Goal: Task Accomplishment & Management: Manage account settings

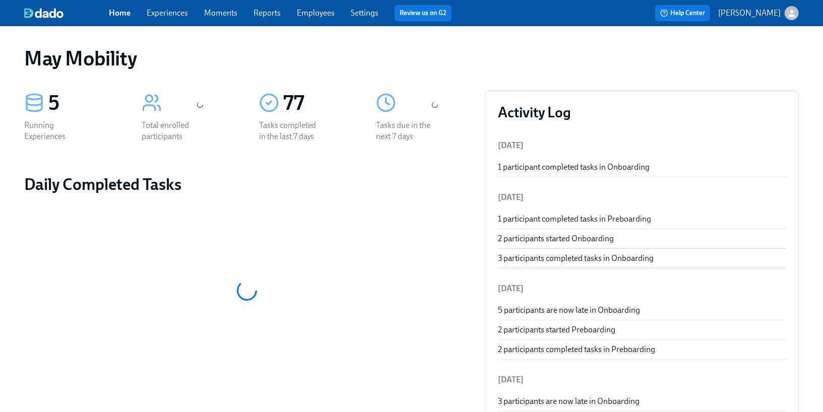
click at [167, 16] on link "Experiences" at bounding box center [167, 13] width 41 height 10
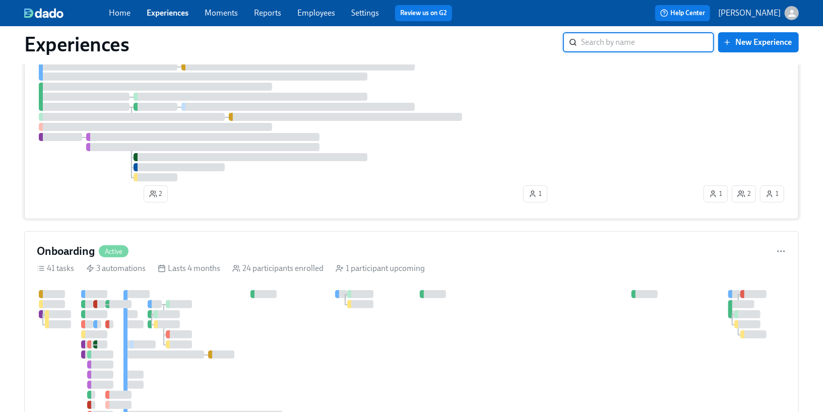
scroll to position [127, 0]
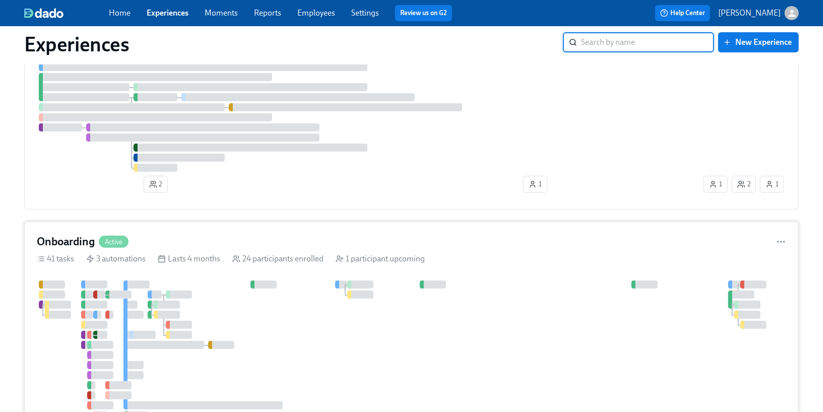
click at [114, 253] on div "3 automations" at bounding box center [115, 258] width 59 height 11
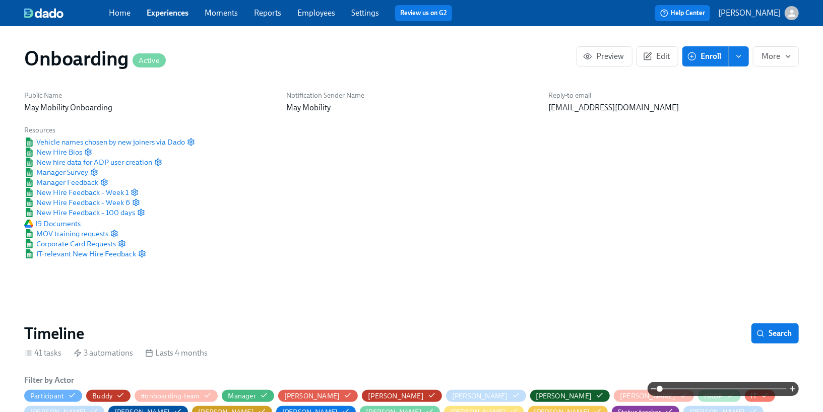
scroll to position [0, 4613]
click at [779, 335] on span "Search" at bounding box center [774, 333] width 33 height 10
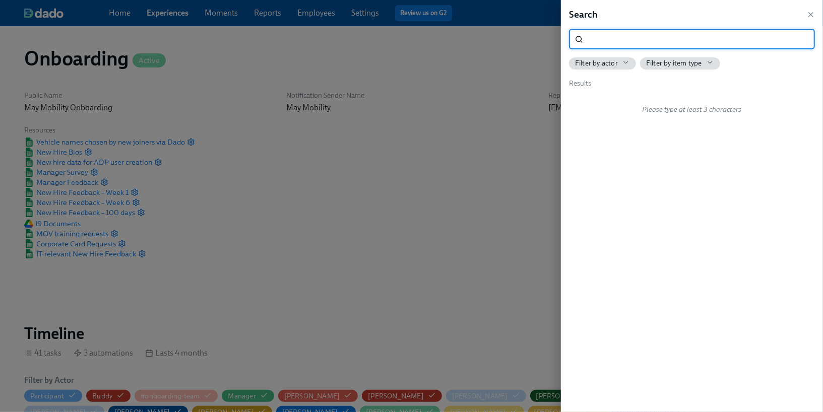
type input ";"
type input "l"
type input "learn amp"
click at [271, 248] on div at bounding box center [411, 206] width 823 height 412
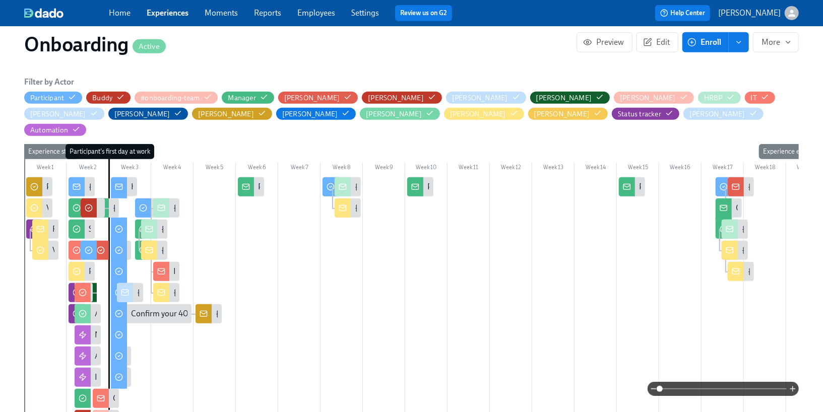
scroll to position [300, 0]
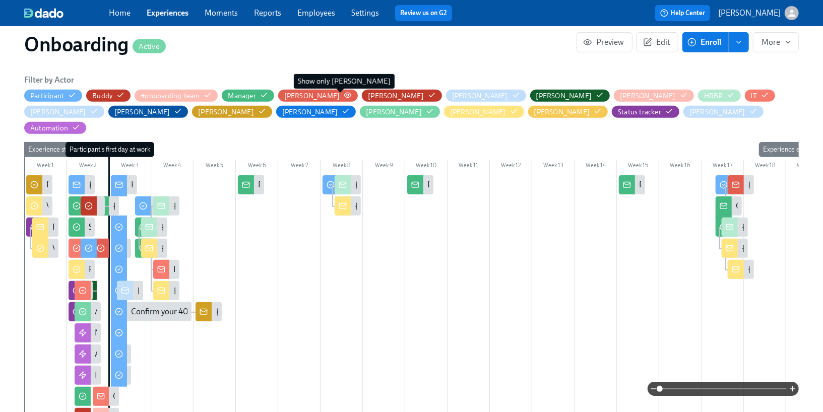
click at [347, 95] on circle "button" at bounding box center [348, 95] width 2 height 2
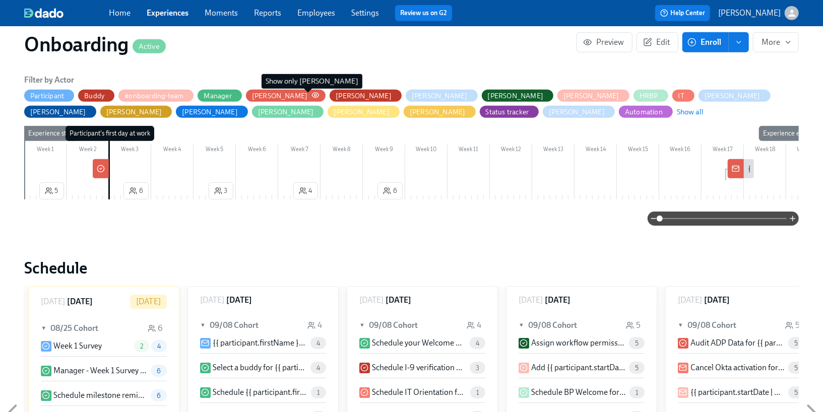
click at [311, 95] on icon "button" at bounding box center [315, 95] width 8 height 8
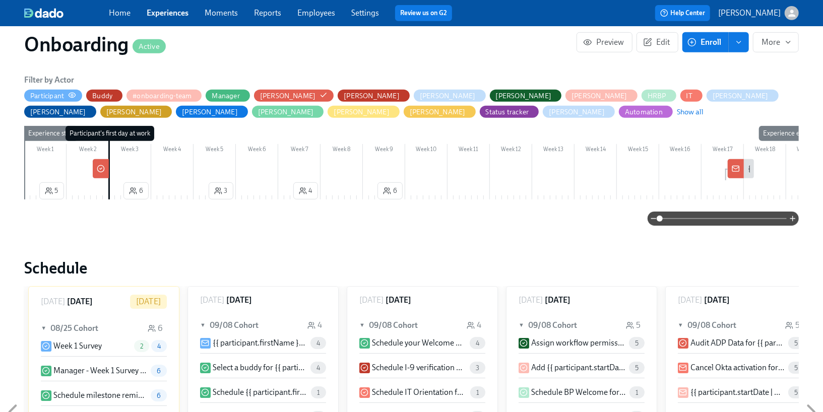
click at [66, 94] on div "Participant" at bounding box center [53, 96] width 46 height 10
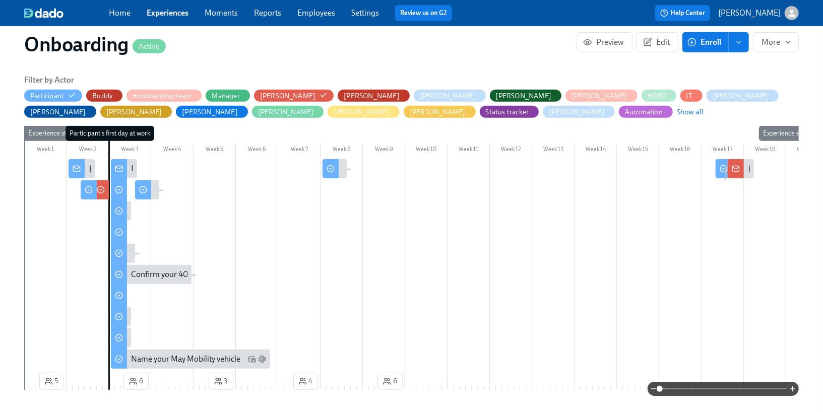
click at [81, 169] on div at bounding box center [77, 168] width 16 height 19
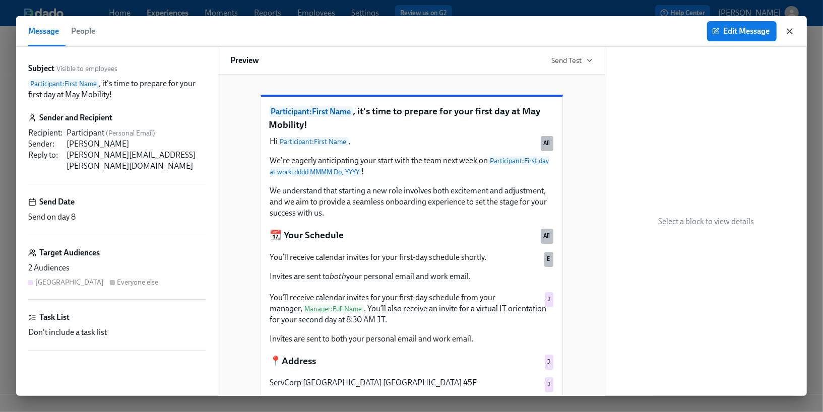
click at [786, 31] on icon "button" at bounding box center [789, 31] width 10 height 10
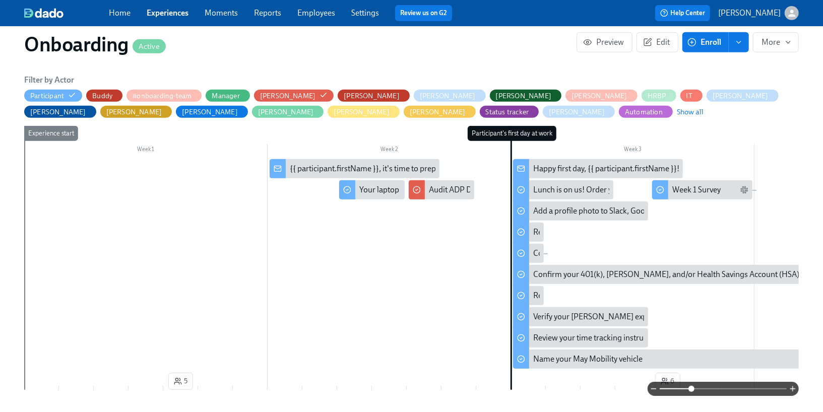
drag, startPoint x: 658, startPoint y: 387, endPoint x: 692, endPoint y: 385, distance: 34.3
click at [692, 386] on span at bounding box center [691, 389] width 6 height 6
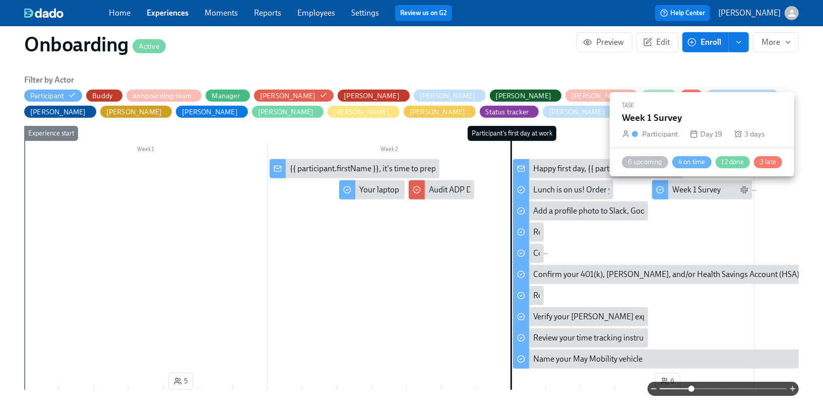
click at [699, 194] on div "Week 1 Survey" at bounding box center [696, 189] width 48 height 11
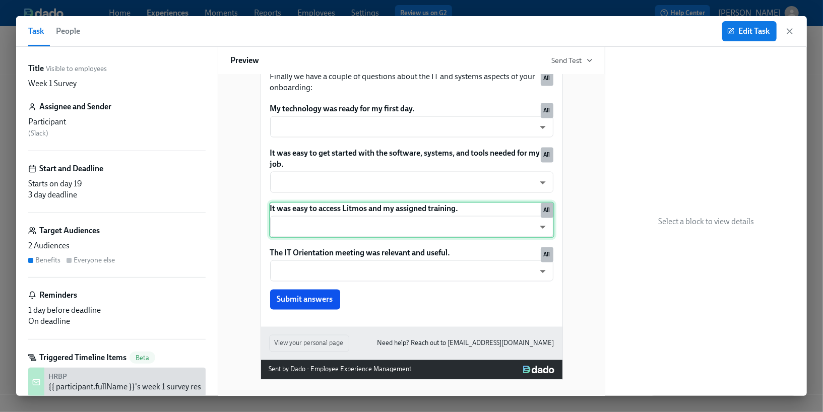
scroll to position [1053, 0]
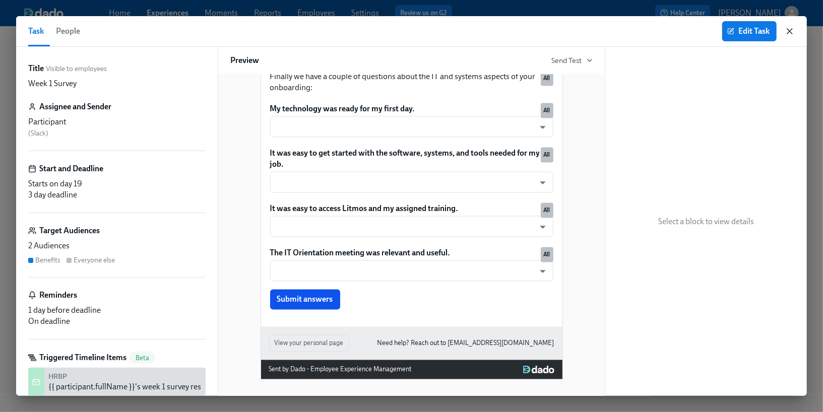
click at [789, 35] on icon "button" at bounding box center [789, 31] width 10 height 10
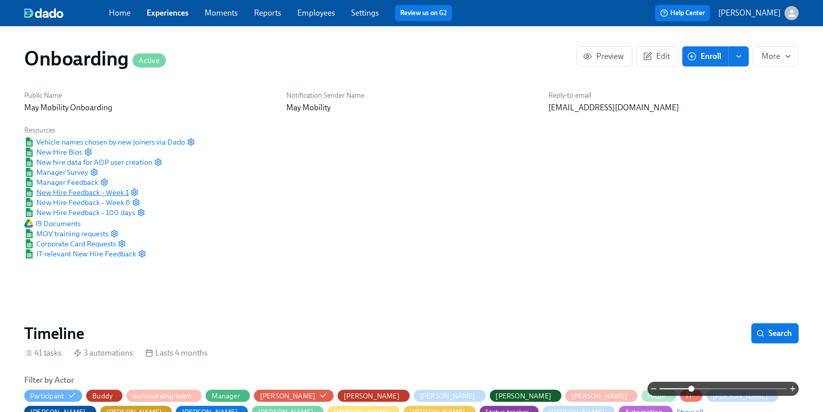
click at [82, 192] on span "New Hire Feedback – Week 1" at bounding box center [76, 192] width 104 height 10
click at [123, 255] on span "IT-relevant New Hire Feedback" at bounding box center [80, 254] width 112 height 10
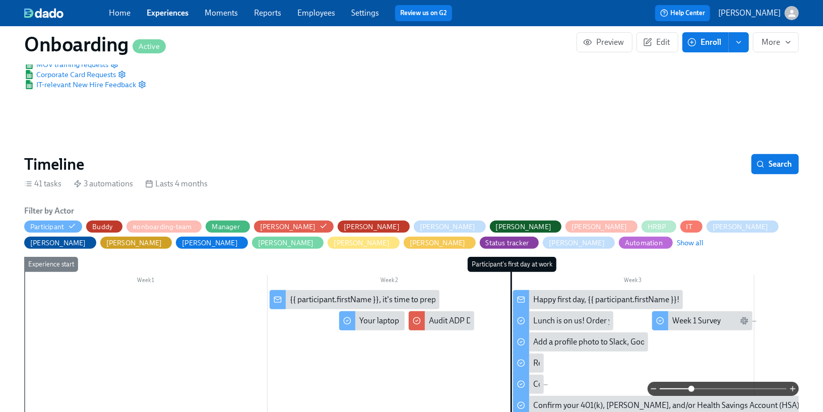
scroll to position [169, 0]
click at [767, 164] on span "Search" at bounding box center [774, 165] width 33 height 10
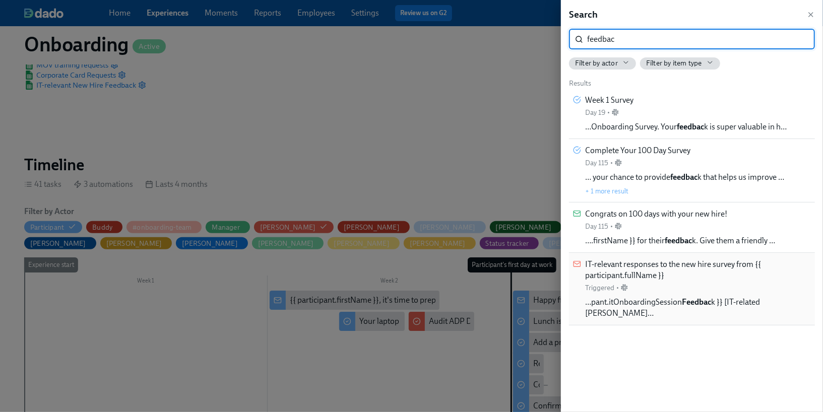
type input "feedbac"
click at [677, 262] on span "IT-relevant responses to the new hire survey from {{ participant.fullName }}" at bounding box center [698, 270] width 226 height 22
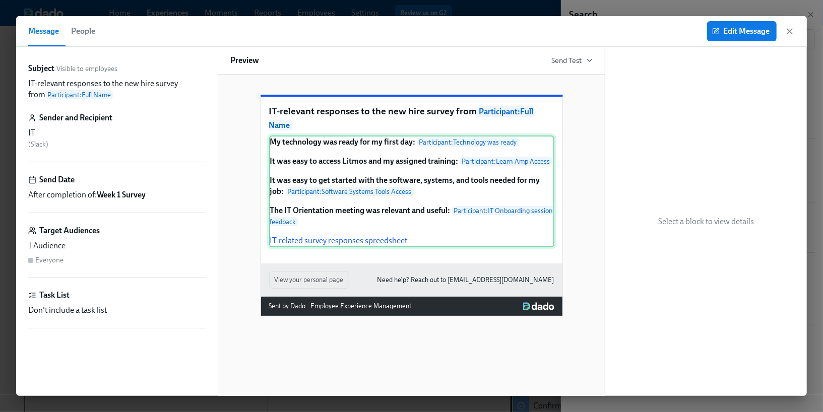
click at [473, 186] on div "My technology was ready for my first day: Participant : Technology was ready It…" at bounding box center [411, 192] width 285 height 112
click at [510, 178] on div "My technology was ready for my first day: Participant : Technology was ready It…" at bounding box center [411, 192] width 285 height 112
click at [728, 34] on span "Edit Message" at bounding box center [741, 31] width 55 height 10
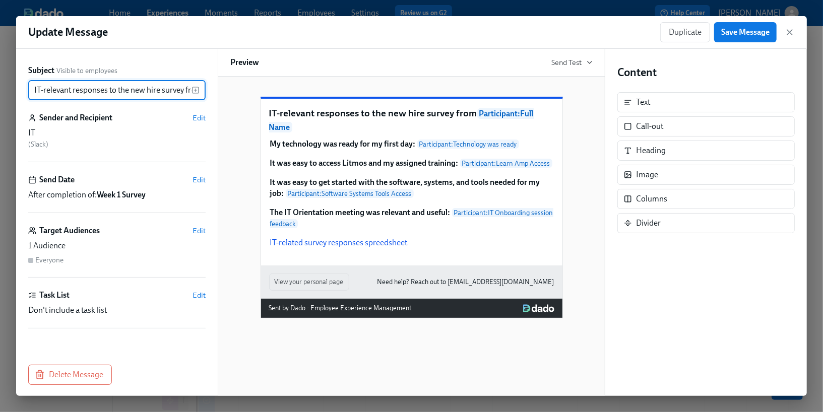
scroll to position [0, 98]
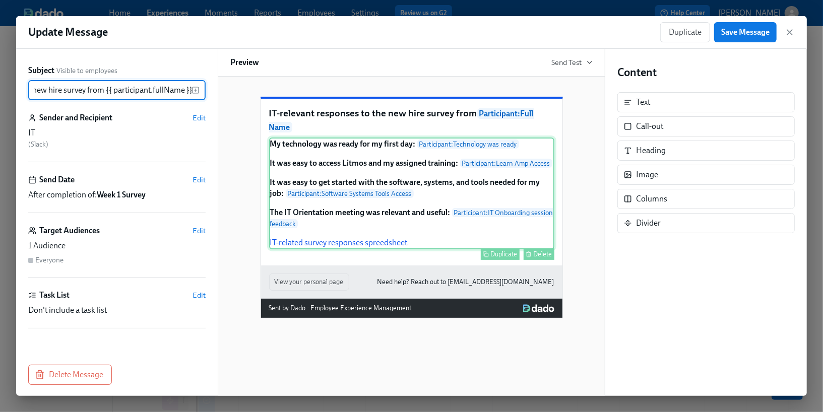
click at [512, 189] on div "My technology was ready for my first day: Participant : Technology was ready It…" at bounding box center [411, 194] width 285 height 112
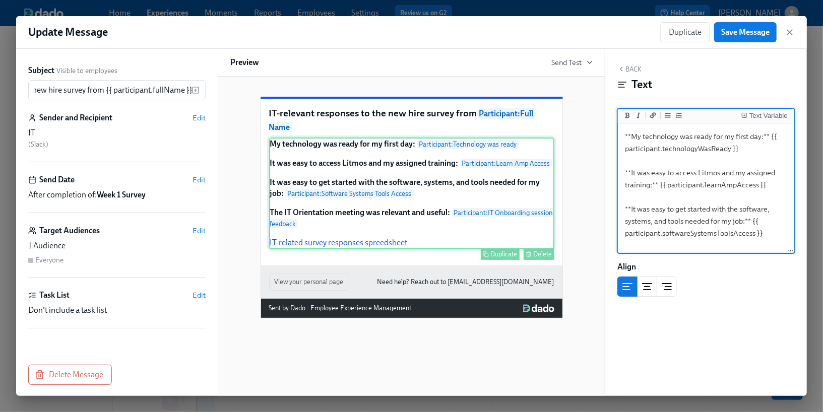
scroll to position [0, 0]
click at [512, 189] on div "My technology was ready for my first day: Participant : Technology was ready It…" at bounding box center [411, 194] width 285 height 112
click at [707, 183] on textarea "**My technology was ready for my first day:** {{ participant.technologyWasReady…" at bounding box center [706, 233] width 172 height 216
click at [789, 32] on icon "button" at bounding box center [789, 32] width 10 height 10
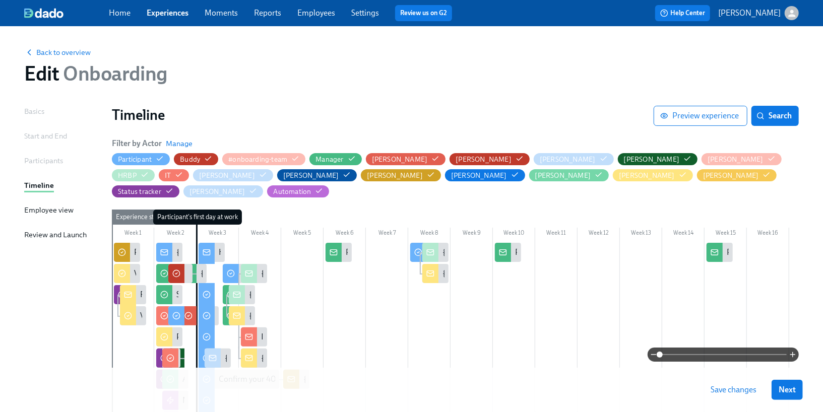
click at [325, 16] on link "Employees" at bounding box center [316, 13] width 38 height 10
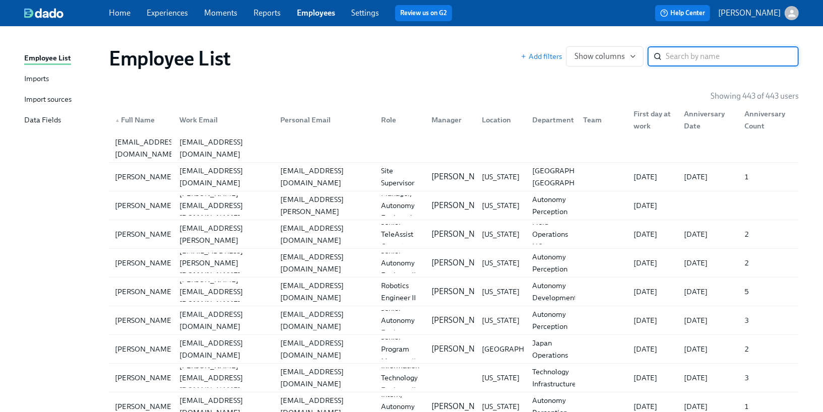
click at [43, 122] on div "Data Fields" at bounding box center [42, 120] width 37 height 13
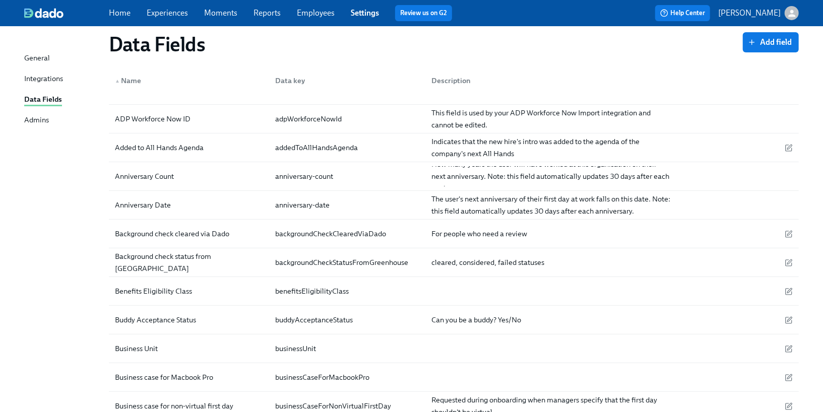
scroll to position [93, 0]
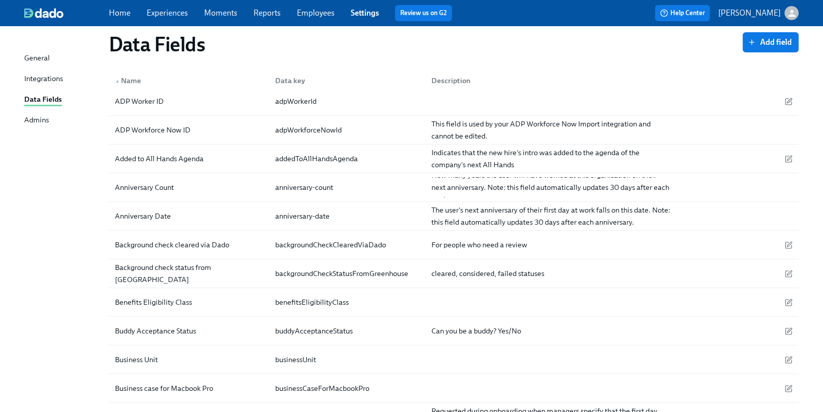
click at [171, 15] on link "Experiences" at bounding box center [167, 13] width 41 height 10
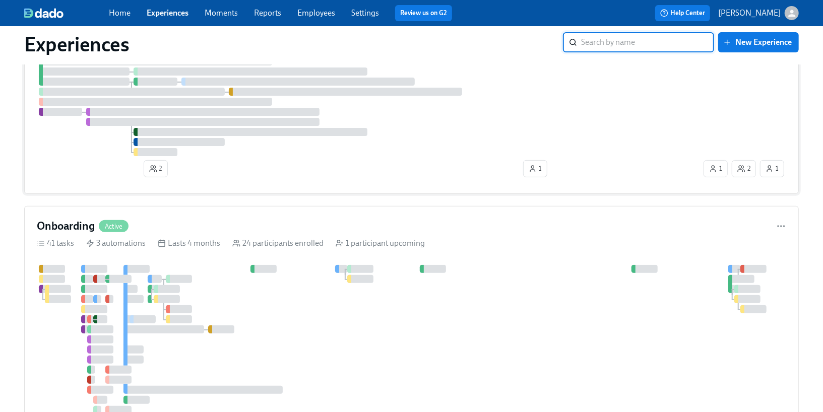
scroll to position [147, 0]
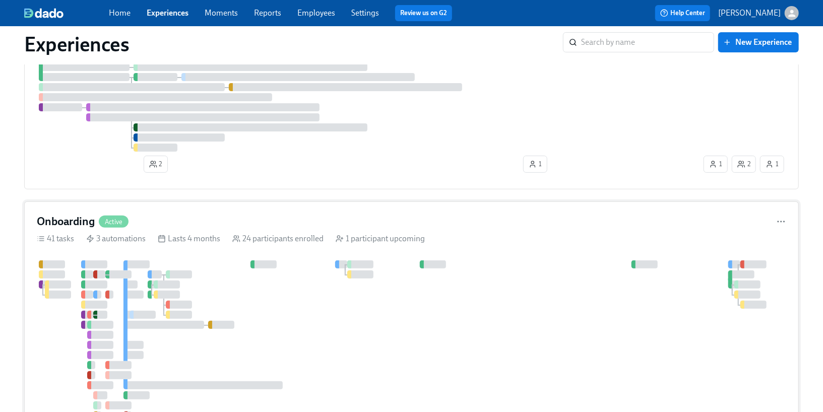
click at [205, 258] on div "Onboarding Active 41 tasks 3 automations Lasts 4 months 24 participants enrolle…" at bounding box center [411, 350] width 774 height 296
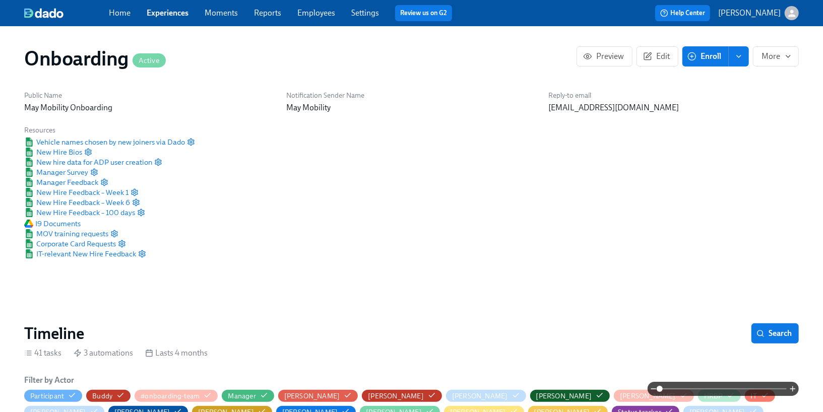
scroll to position [0, 4613]
click at [65, 395] on div at bounding box center [411, 389] width 774 height 14
click at [75, 395] on icon "button" at bounding box center [72, 395] width 8 height 8
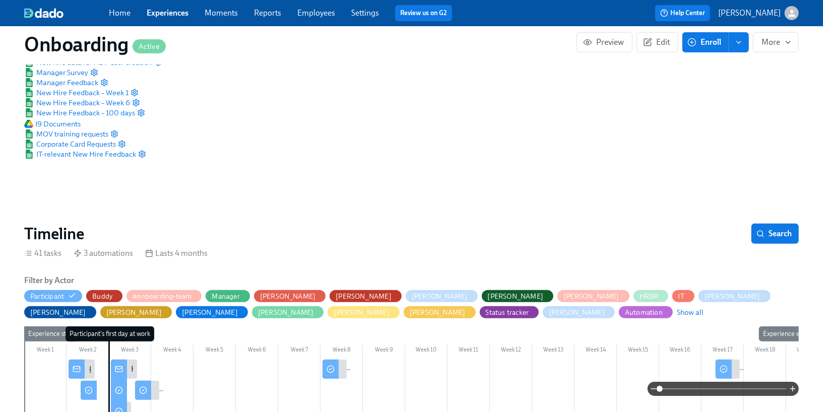
scroll to position [109, 0]
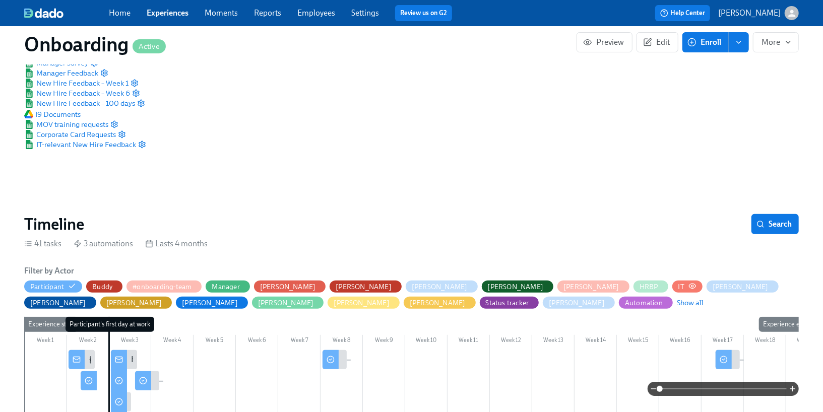
click at [689, 284] on icon "button" at bounding box center [692, 286] width 7 height 5
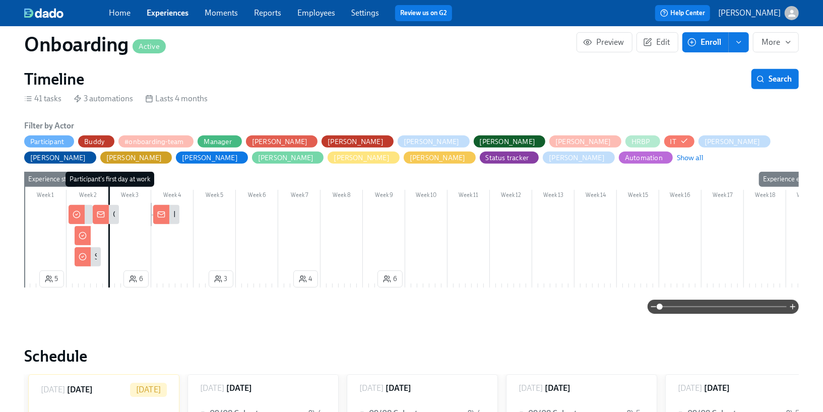
scroll to position [297, 0]
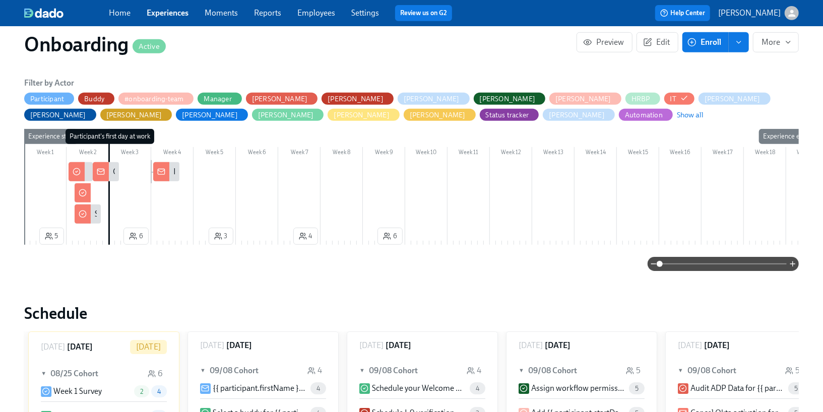
click at [109, 174] on div "Cancel Okta activation for {{ participant.fullName }}" at bounding box center [106, 171] width 26 height 19
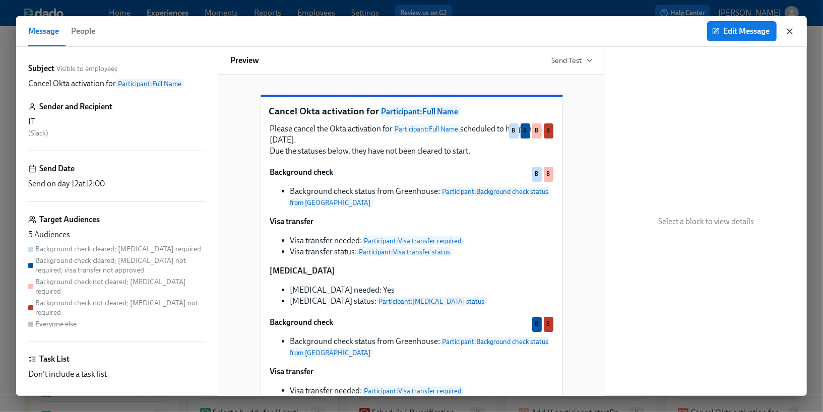
click at [793, 28] on icon "button" at bounding box center [789, 31] width 10 height 10
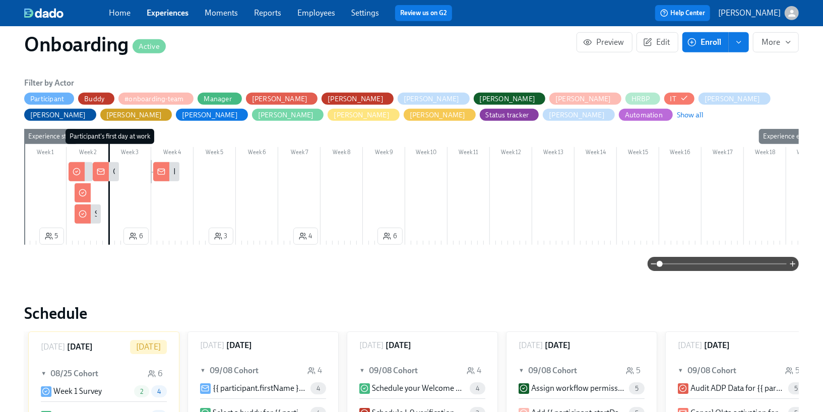
click at [164, 171] on rect at bounding box center [161, 172] width 7 height 6
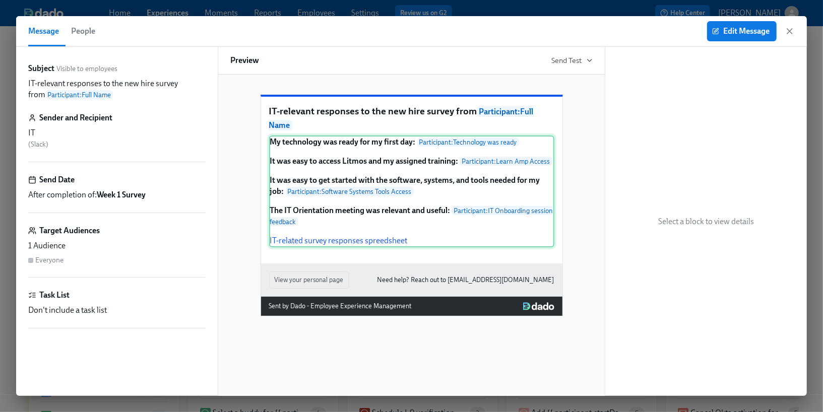
click at [519, 190] on div "My technology was ready for my first day: Participant : Technology was ready It…" at bounding box center [411, 192] width 285 height 112
click at [750, 34] on span "Edit Message" at bounding box center [741, 31] width 55 height 10
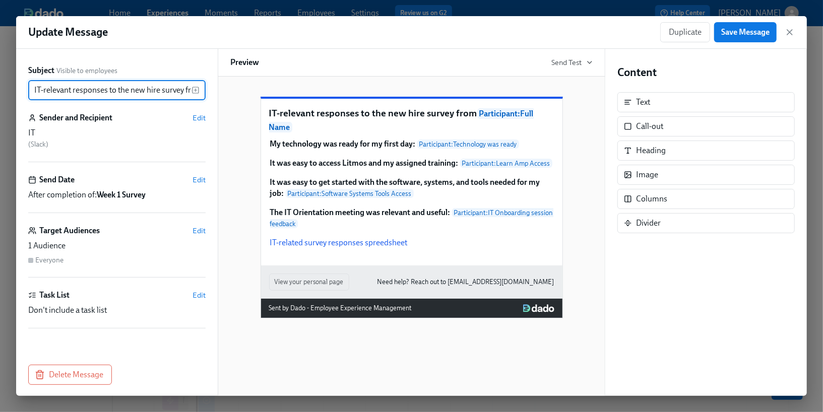
scroll to position [0, 98]
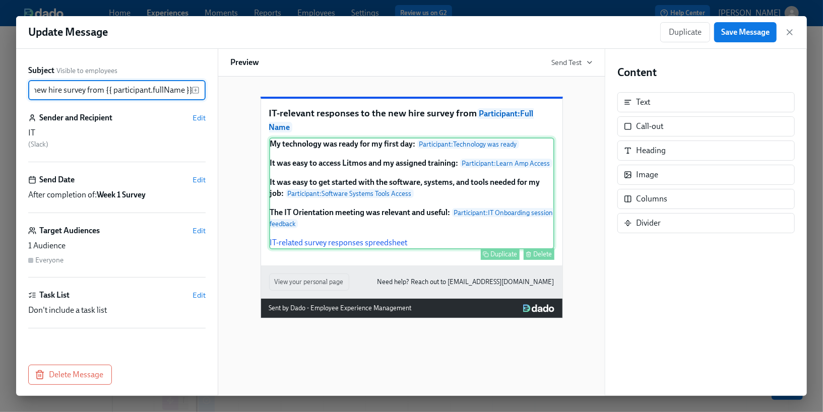
click at [464, 203] on div "My technology was ready for my first day: Participant : Technology was ready It…" at bounding box center [411, 194] width 285 height 112
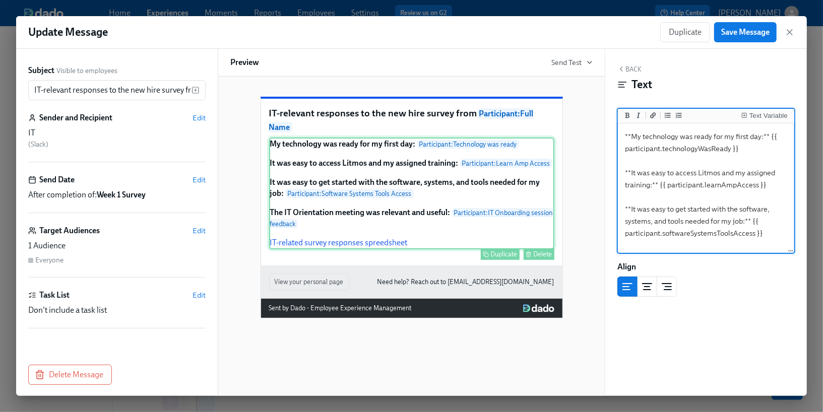
click at [497, 191] on div "My technology was ready for my first day: Participant : Technology was ready It…" at bounding box center [411, 194] width 285 height 112
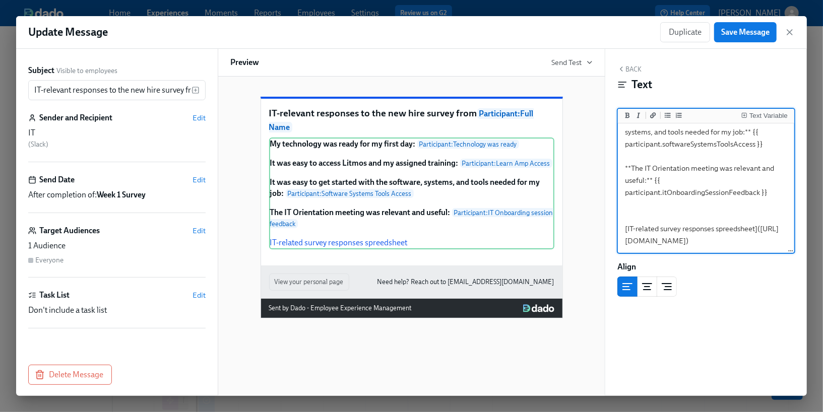
scroll to position [101, 0]
drag, startPoint x: 781, startPoint y: 246, endPoint x: 622, endPoint y: 229, distance: 159.6
click at [622, 229] on textarea "**My technology was ready for my first day:** {{ participant.technologyWasReady…" at bounding box center [706, 144] width 172 height 216
click at [423, 213] on div "My technology was ready for my first day: Participant : Technology was ready It…" at bounding box center [411, 194] width 285 height 112
click at [471, 204] on div "My technology was ready for my first day: Participant : Technology was ready It…" at bounding box center [411, 194] width 285 height 112
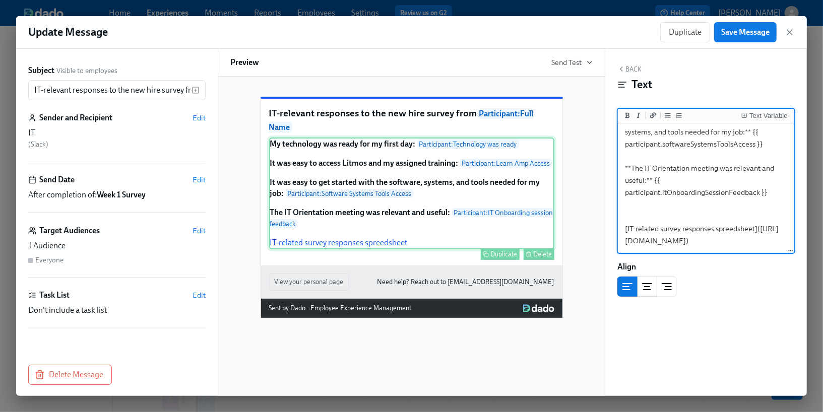
click at [471, 204] on div "My technology was ready for my first day: Participant : Technology was ready It…" at bounding box center [411, 194] width 285 height 112
click at [493, 191] on div "My technology was ready for my first day: Participant : Technology was ready It…" at bounding box center [411, 194] width 285 height 112
click at [699, 179] on textarea "**My technology was ready for my first day:** {{ participant.technologyWasReady…" at bounding box center [706, 144] width 172 height 216
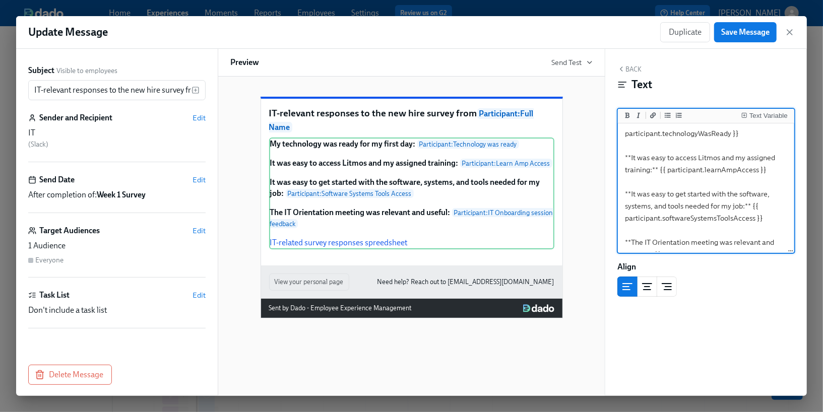
scroll to position [9, 0]
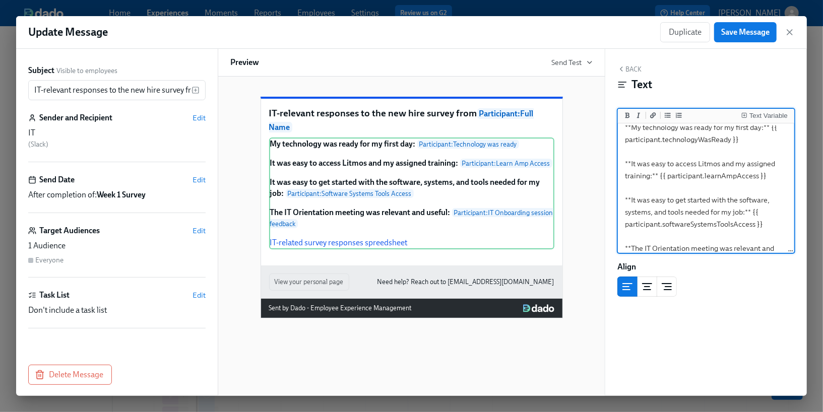
click at [775, 176] on textarea "**My technology was ready for my first day:** {{ participant.technologyWasReady…" at bounding box center [706, 224] width 172 height 216
type textarea "**My technology was ready for my first day:** {{ participant.technologyWasReady…"
click at [764, 112] on div "Text Variable" at bounding box center [768, 115] width 38 height 7
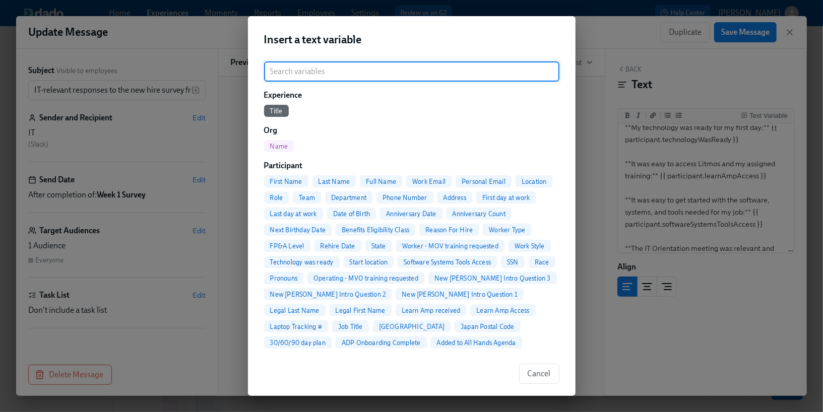
scroll to position [0, 0]
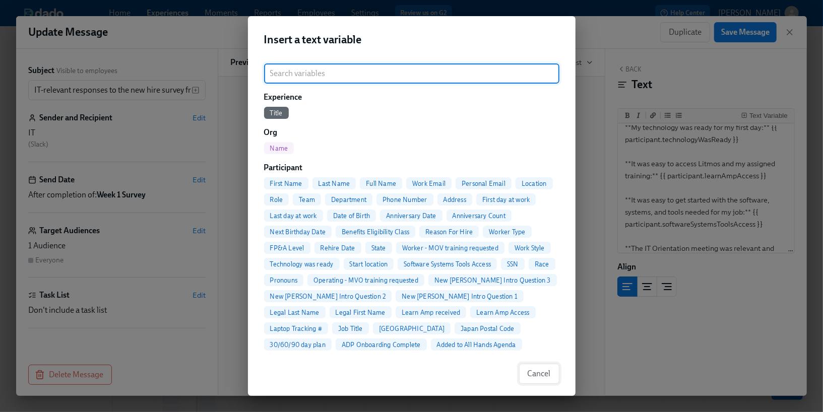
click at [542, 375] on span "Cancel" at bounding box center [538, 374] width 23 height 10
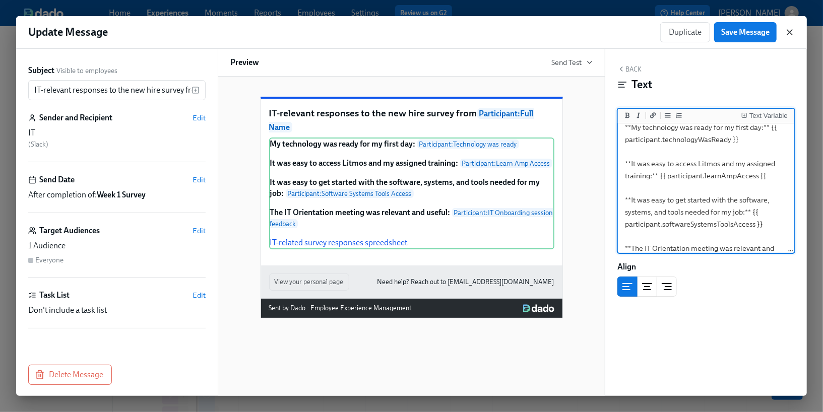
click at [792, 32] on icon "button" at bounding box center [789, 32] width 10 height 10
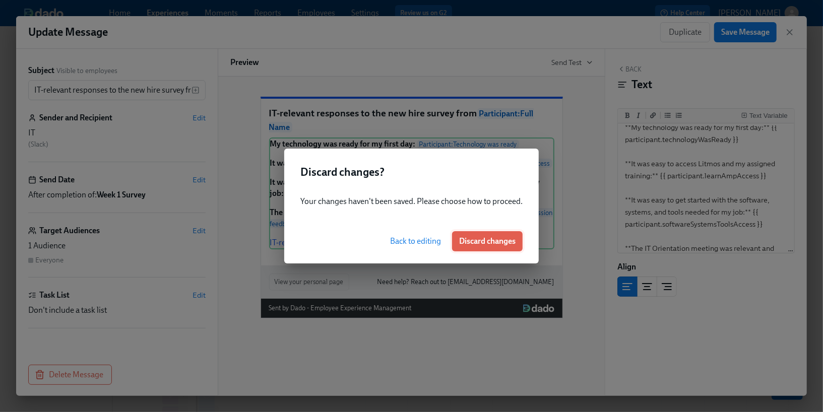
click at [514, 237] on span "Discard changes" at bounding box center [487, 241] width 56 height 10
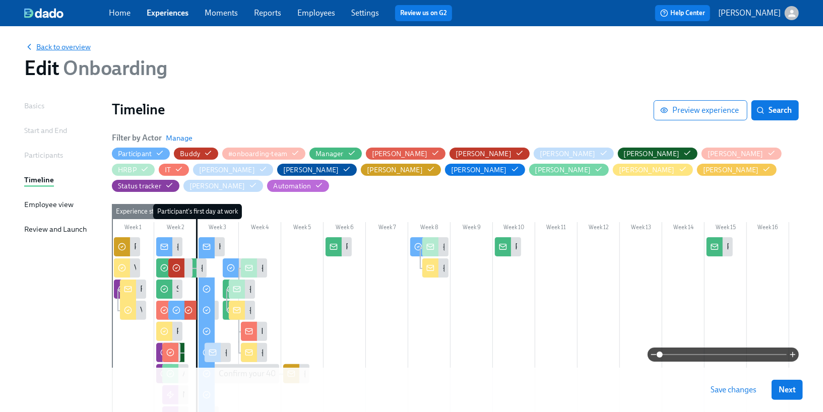
click at [76, 43] on span "Back to overview" at bounding box center [57, 47] width 66 height 10
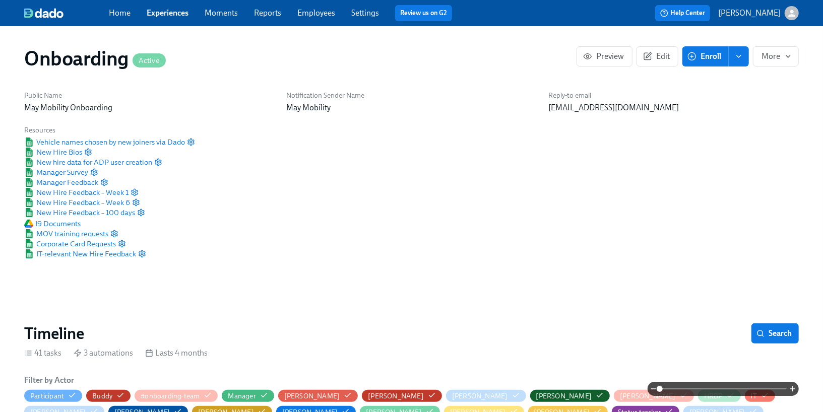
scroll to position [0, 4613]
click at [774, 58] on span "More" at bounding box center [775, 56] width 29 height 10
click at [651, 51] on div at bounding box center [411, 206] width 823 height 412
click at [651, 57] on icon "button" at bounding box center [647, 56] width 9 height 9
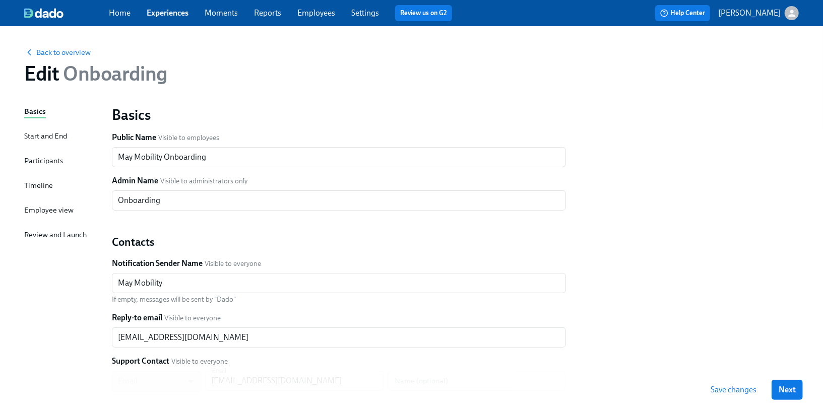
click at [45, 161] on div "Participants" at bounding box center [43, 160] width 39 height 11
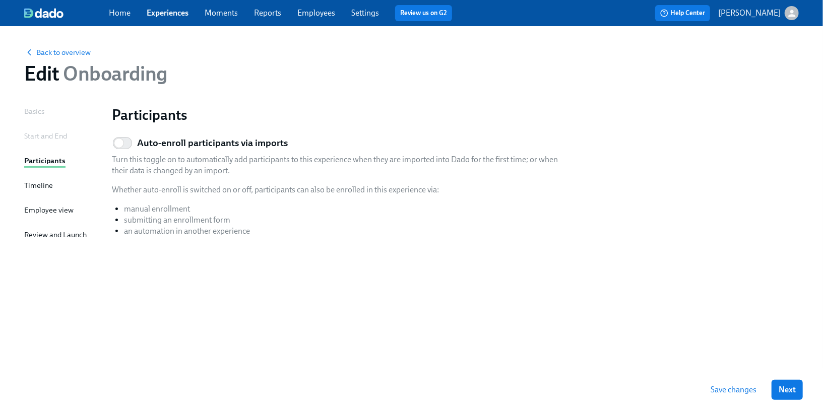
click at [48, 237] on div "Review and Launch" at bounding box center [55, 234] width 62 height 11
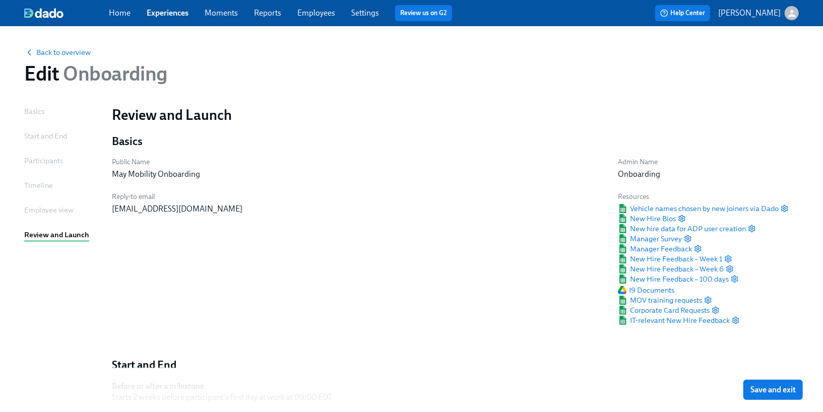
click at [57, 209] on div "Employee view" at bounding box center [48, 210] width 49 height 11
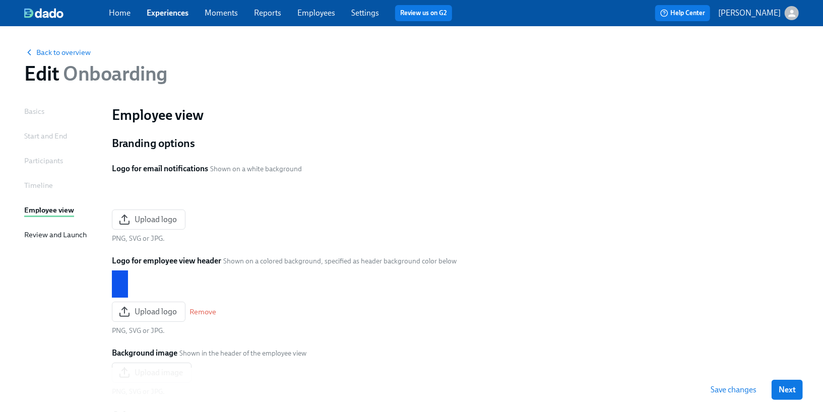
click at [45, 187] on div "Timeline" at bounding box center [38, 185] width 29 height 11
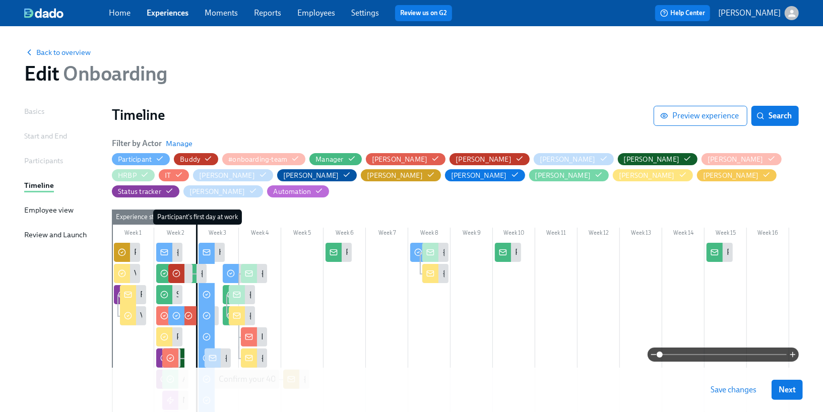
click at [30, 111] on div "Basics" at bounding box center [34, 111] width 20 height 11
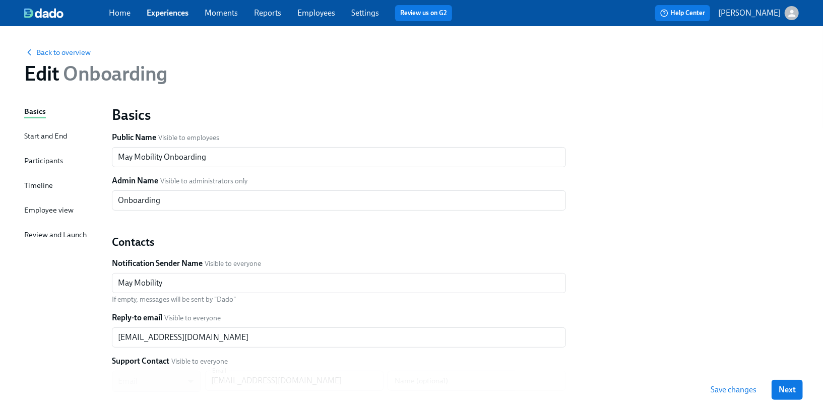
click at [51, 137] on div "Start and End" at bounding box center [45, 135] width 43 height 11
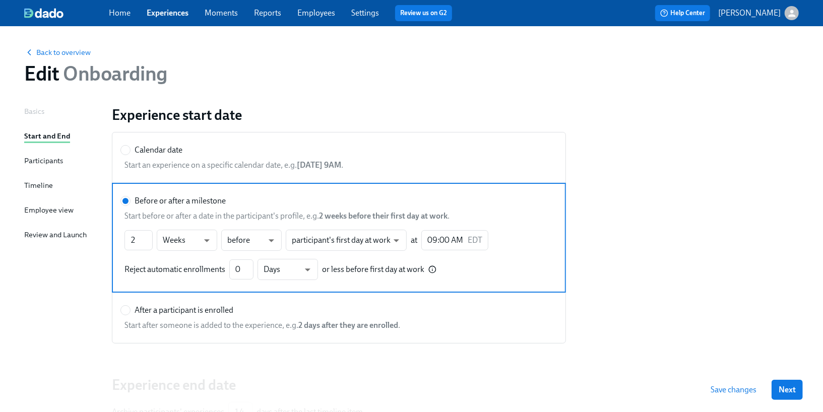
click at [50, 165] on div "Participants" at bounding box center [43, 160] width 39 height 11
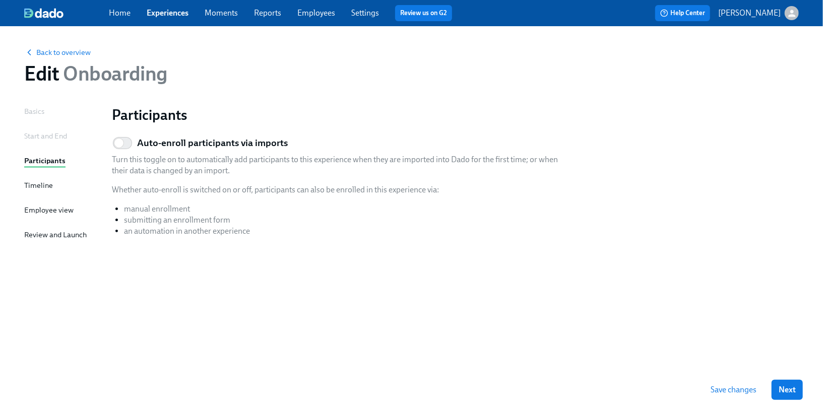
click at [46, 141] on div "Start and End" at bounding box center [45, 135] width 43 height 11
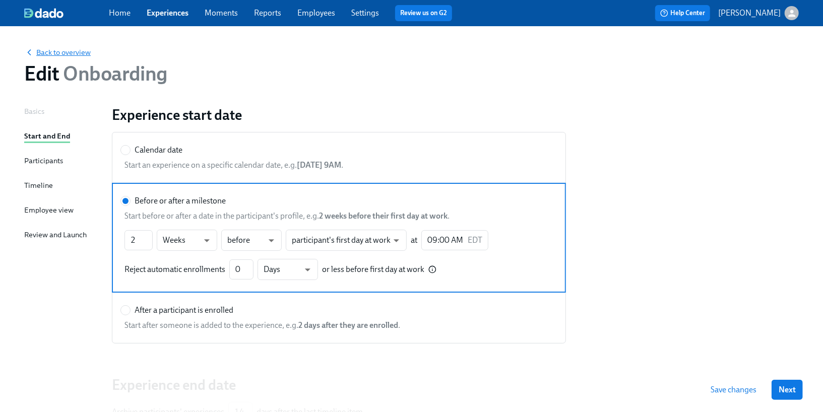
click at [77, 48] on span "Back to overview" at bounding box center [57, 52] width 66 height 10
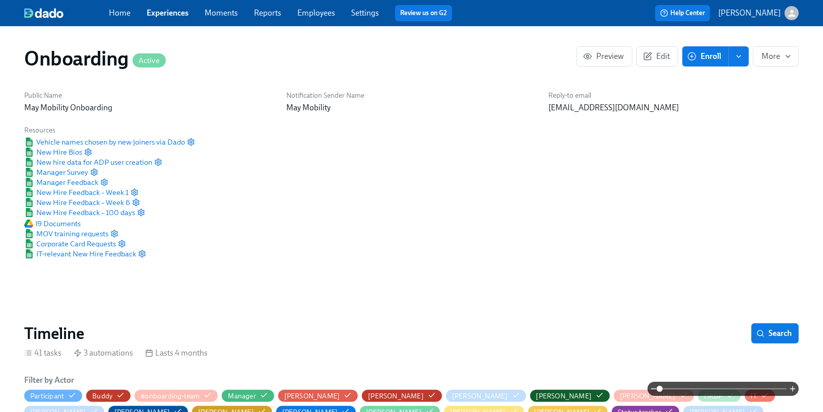
scroll to position [0, 4613]
click at [370, 11] on link "Settings" at bounding box center [365, 13] width 28 height 10
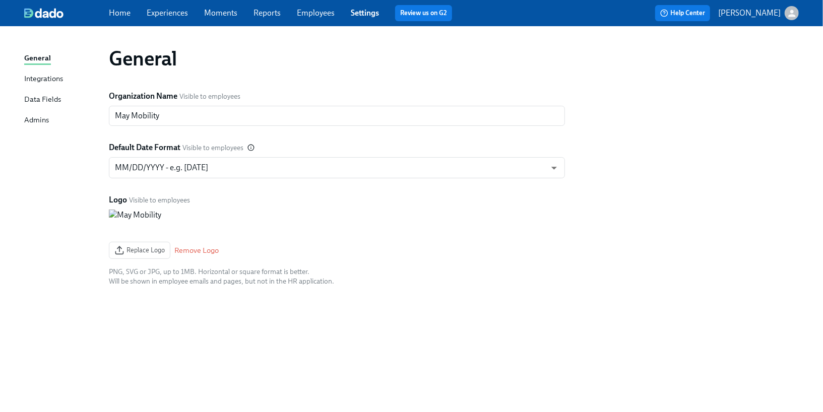
click at [43, 93] on div "General Integrations Data Fields Admins" at bounding box center [66, 93] width 85 height 83
click at [43, 99] on div "Data Fields" at bounding box center [42, 100] width 37 height 13
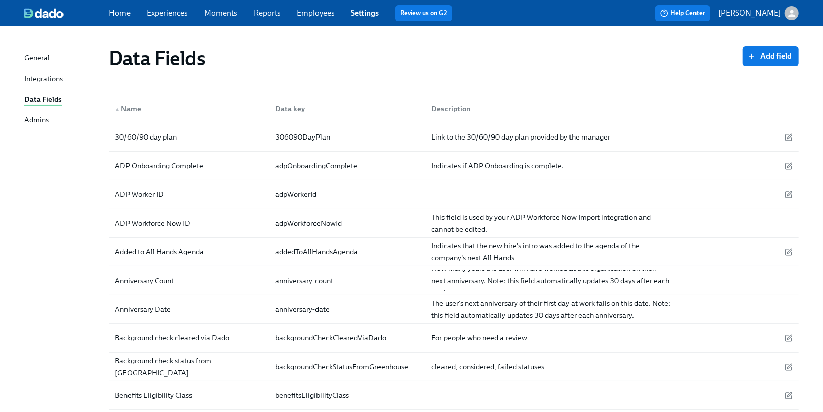
click at [42, 119] on div "Admins" at bounding box center [36, 120] width 25 height 13
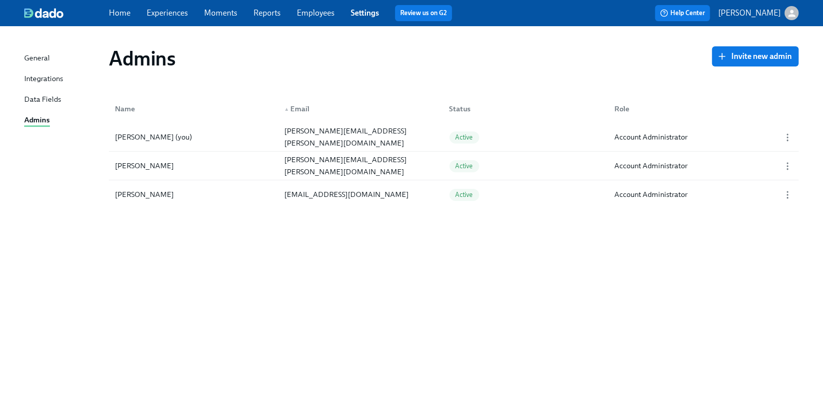
click at [46, 79] on div "Integrations" at bounding box center [43, 79] width 39 height 13
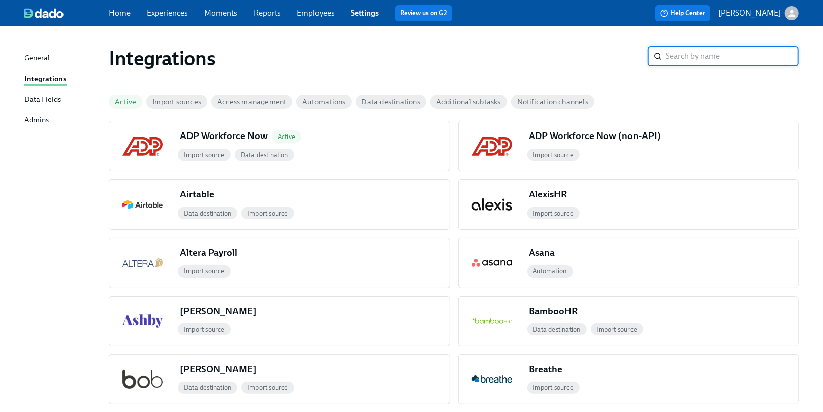
click at [392, 104] on span "Data destinations" at bounding box center [391, 102] width 71 height 8
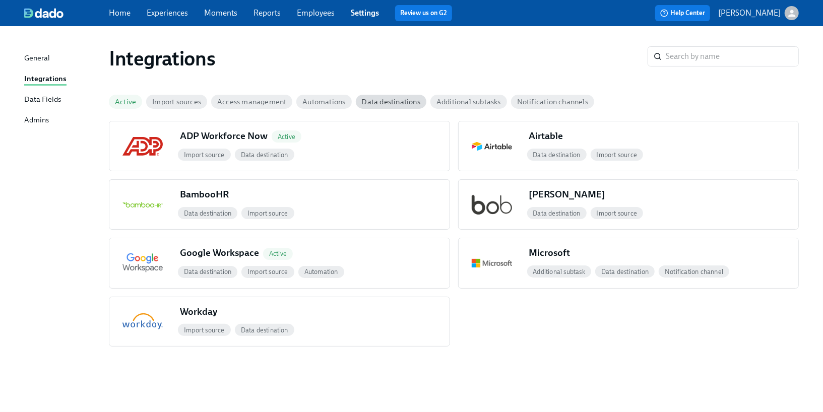
click at [230, 11] on link "Moments" at bounding box center [220, 13] width 33 height 10
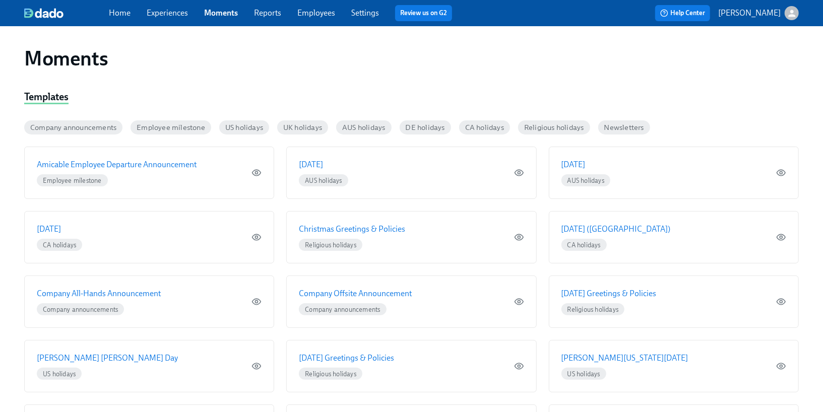
click at [305, 14] on link "Employees" at bounding box center [316, 13] width 38 height 10
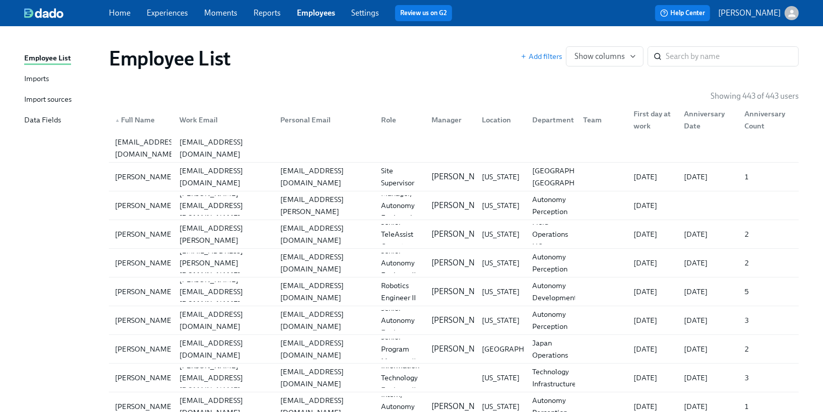
click at [50, 119] on div "Data Fields" at bounding box center [42, 120] width 37 height 13
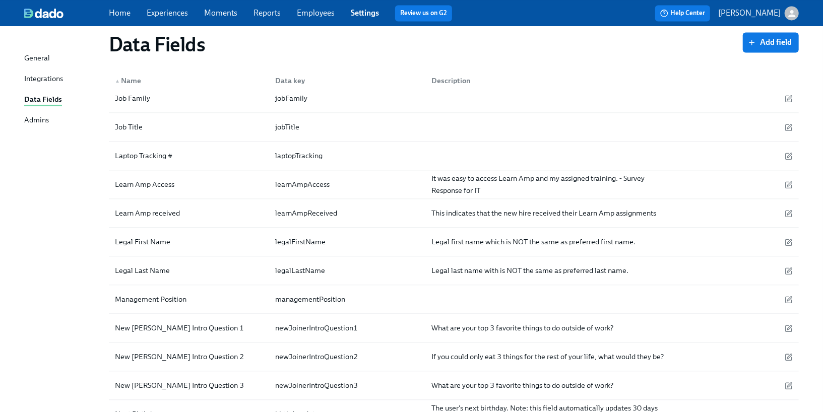
scroll to position [1416, 0]
click at [339, 176] on div "learnAmpAccess" at bounding box center [345, 186] width 156 height 20
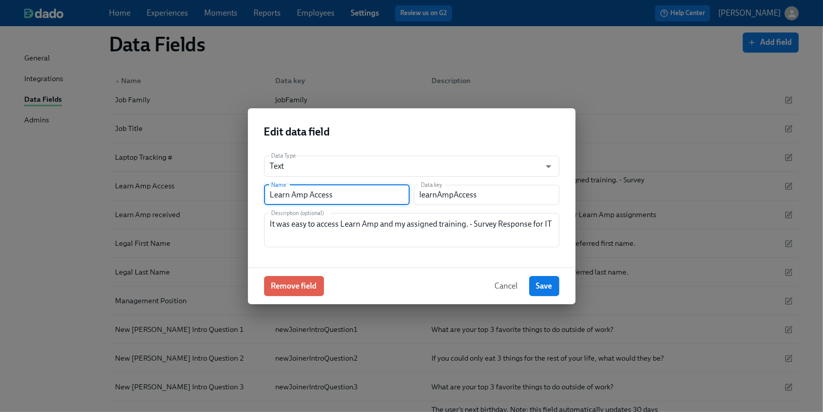
drag, startPoint x: 308, startPoint y: 195, endPoint x: 259, endPoint y: 195, distance: 49.4
click at [259, 195] on div "Data Type Text string ​ Name Learn Amp Access Name Data key learnAmpAccess Data…" at bounding box center [411, 208] width 327 height 120
type input "Litmos Access"
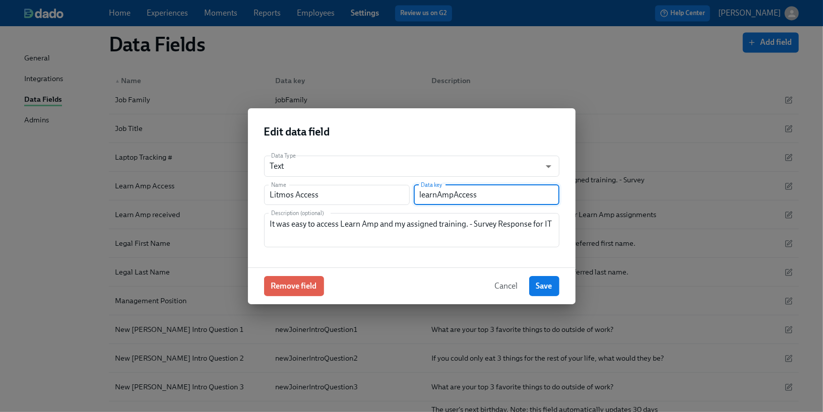
drag, startPoint x: 454, startPoint y: 195, endPoint x: 415, endPoint y: 195, distance: 39.8
click at [415, 195] on input "learnAmpAccess" at bounding box center [487, 195] width 146 height 20
type input "litmosAccess"
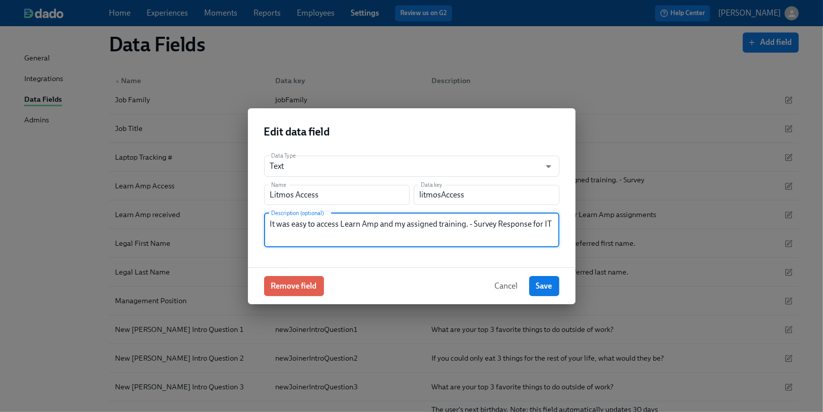
drag, startPoint x: 377, startPoint y: 225, endPoint x: 340, endPoint y: 225, distance: 37.3
click at [340, 225] on textarea "It was easy to access Learn Amp and my assigned training. - Survey Response for…" at bounding box center [411, 230] width 283 height 24
type textarea "It was easy to access Litmos and my assigned training. - Survey Response for IT"
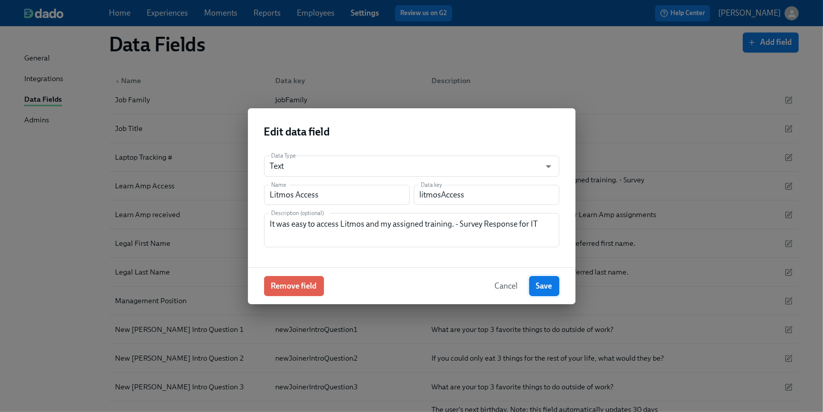
click at [545, 286] on span "Save" at bounding box center [544, 286] width 16 height 10
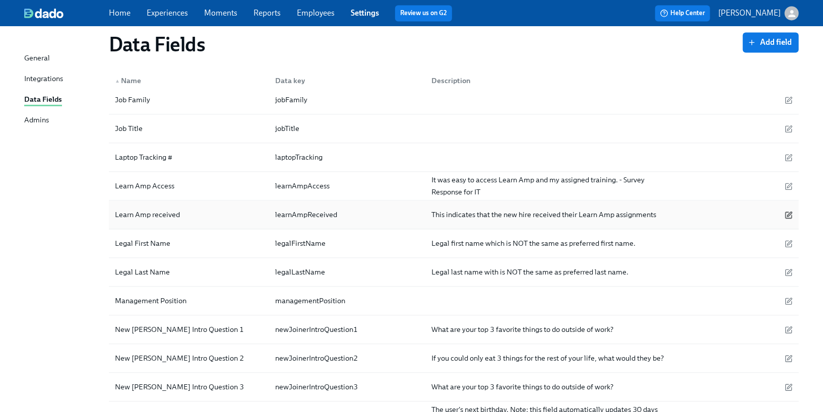
click at [788, 212] on icon "button" at bounding box center [789, 214] width 5 height 5
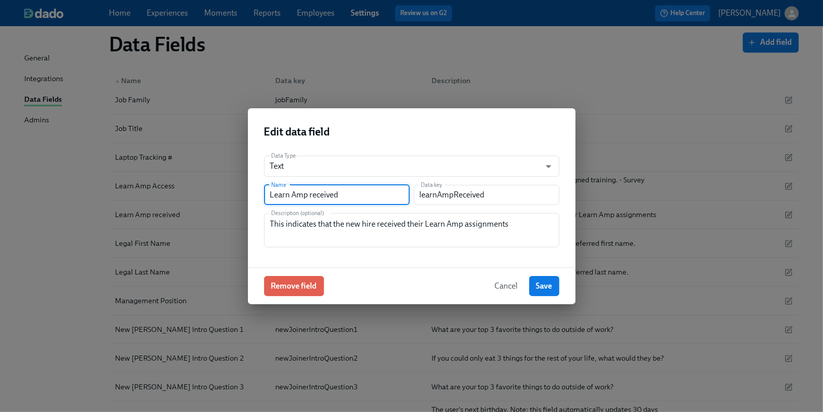
drag, startPoint x: 306, startPoint y: 194, endPoint x: 235, endPoint y: 191, distance: 71.6
click at [235, 192] on div "Edit data field Data Type Text string ​ Name Learn Amp received Name Data key l…" at bounding box center [411, 206] width 823 height 412
type input "Litmos received"
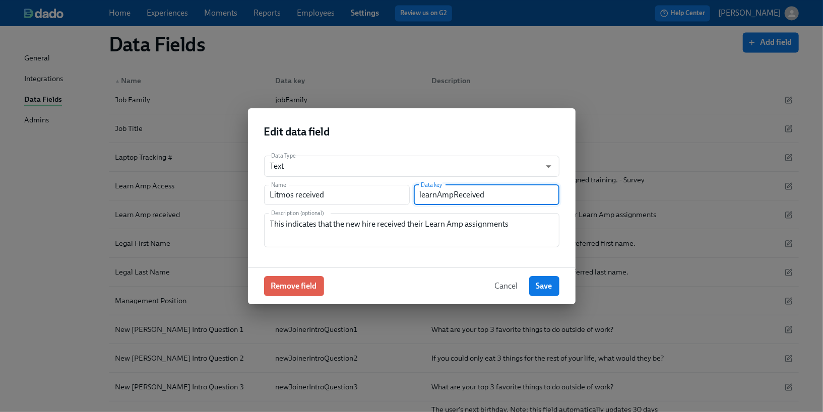
drag, startPoint x: 454, startPoint y: 193, endPoint x: 416, endPoint y: 189, distance: 37.9
click at [416, 190] on input "learnAmpReceived" at bounding box center [487, 195] width 146 height 20
type input "litmosReceived"
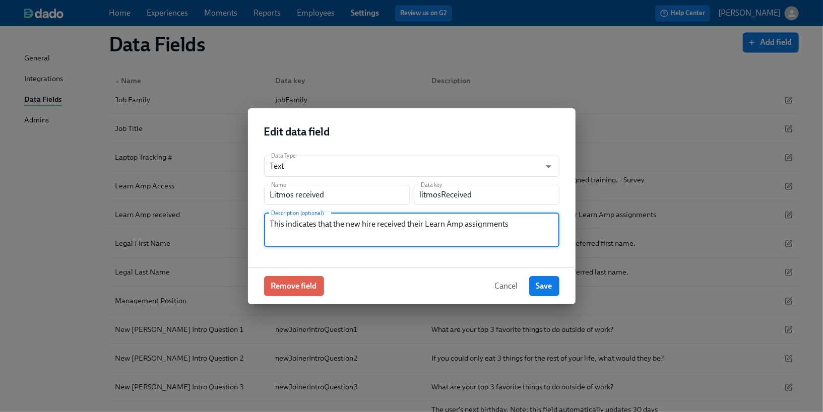
drag, startPoint x: 464, startPoint y: 224, endPoint x: 430, endPoint y: 222, distance: 34.8
click at [430, 222] on textarea "This indicates that the new hire received their Learn Amp assignments" at bounding box center [411, 230] width 283 height 24
type textarea "This indicates that the new hire received their Litmos assignments"
click at [542, 279] on button "Save" at bounding box center [544, 286] width 30 height 20
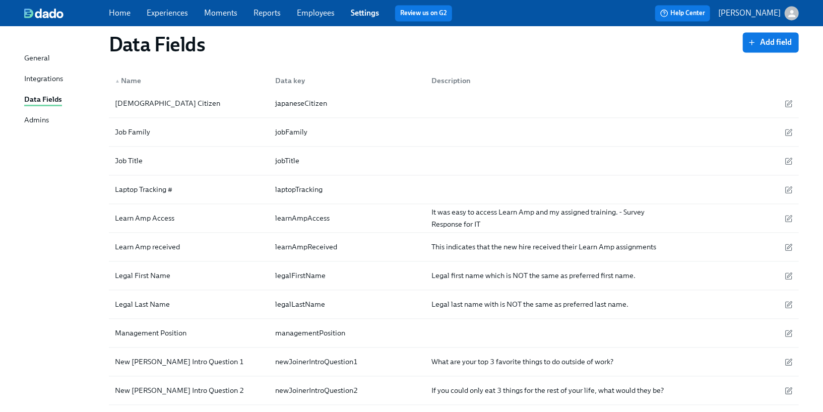
scroll to position [1383, 0]
click at [793, 213] on div at bounding box center [736, 219] width 121 height 12
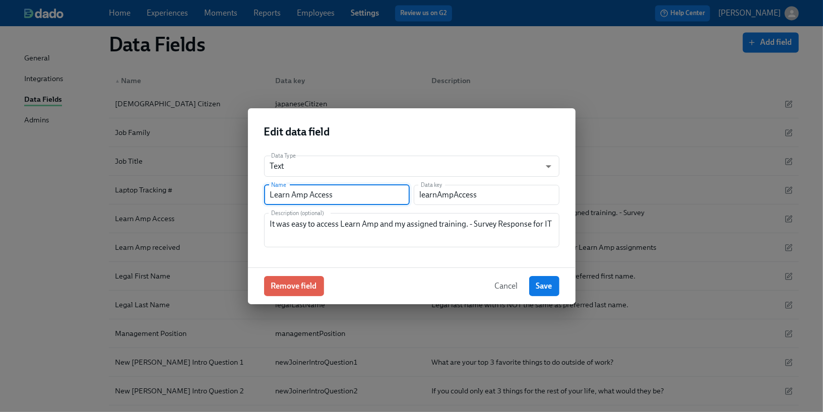
drag, startPoint x: 306, startPoint y: 196, endPoint x: 247, endPoint y: 195, distance: 59.0
click at [247, 195] on div "Edit data field Data Type Text string ​ Name Learn Amp Access Name Data key lea…" at bounding box center [411, 206] width 823 height 412
type input "Litmos Access"
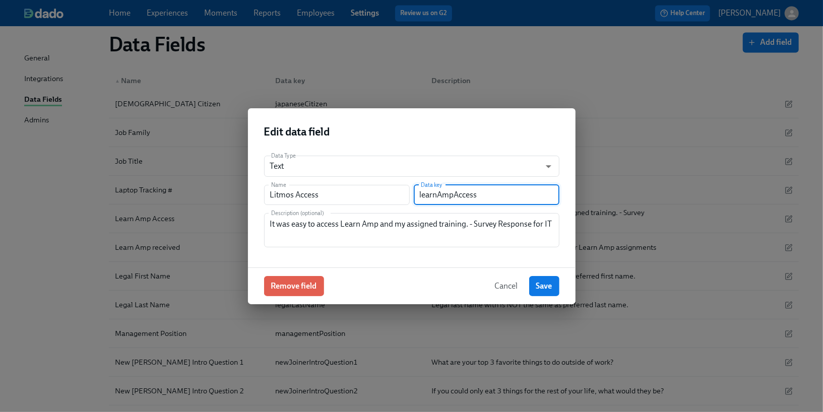
click at [451, 194] on input "learnAmpAccess" at bounding box center [487, 195] width 146 height 20
drag, startPoint x: 453, startPoint y: 195, endPoint x: 422, endPoint y: 195, distance: 31.2
click at [422, 195] on input "learnAmpAccess" at bounding box center [487, 195] width 146 height 20
type input "litmosAccess"
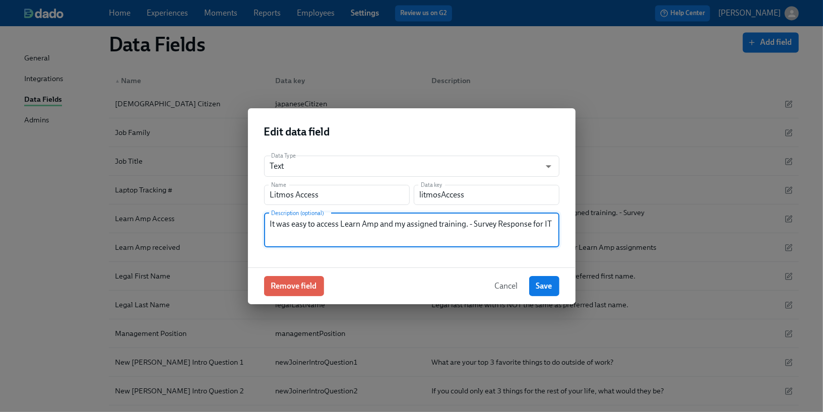
drag, startPoint x: 378, startPoint y: 225, endPoint x: 343, endPoint y: 224, distance: 34.8
click at [343, 224] on textarea "It was easy to access Learn Amp and my assigned training. - Survey Response for…" at bounding box center [411, 230] width 283 height 24
type textarea "It was easy to access Litmos and my assigned training. - Survey Response for IT"
click at [538, 284] on span "Save" at bounding box center [544, 286] width 16 height 10
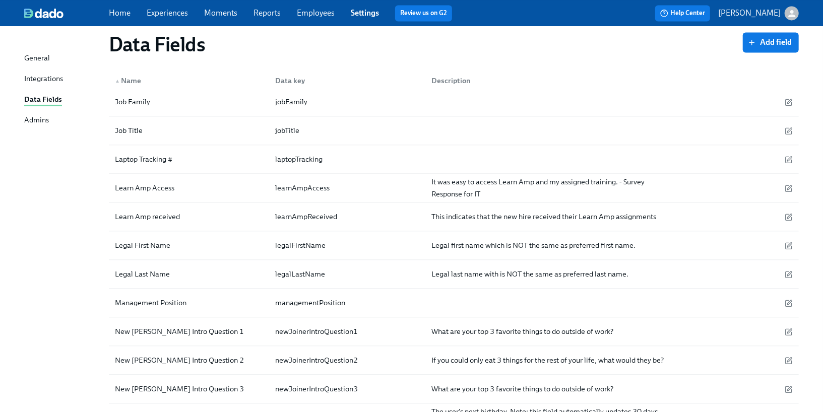
scroll to position [1411, 0]
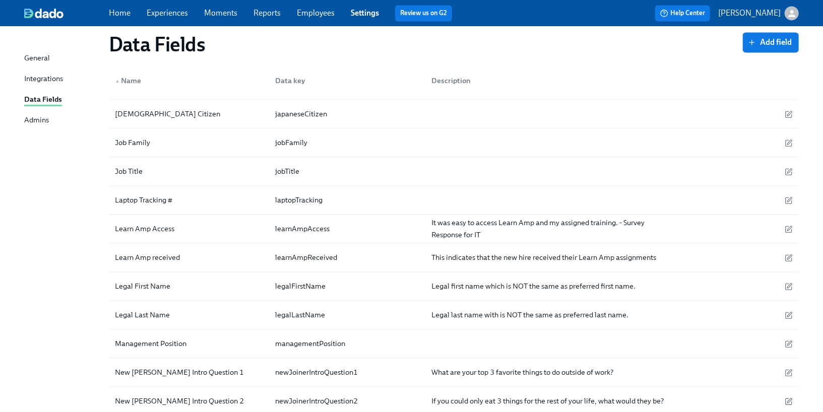
scroll to position [1375, 0]
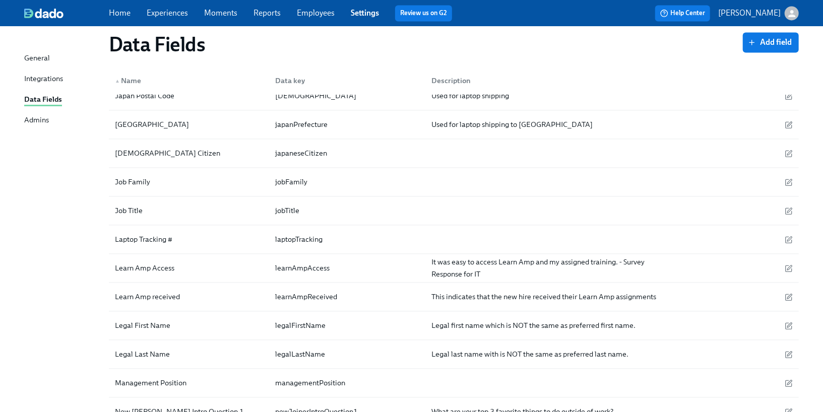
scroll to position [1337, 0]
